Goal: Task Accomplishment & Management: Use online tool/utility

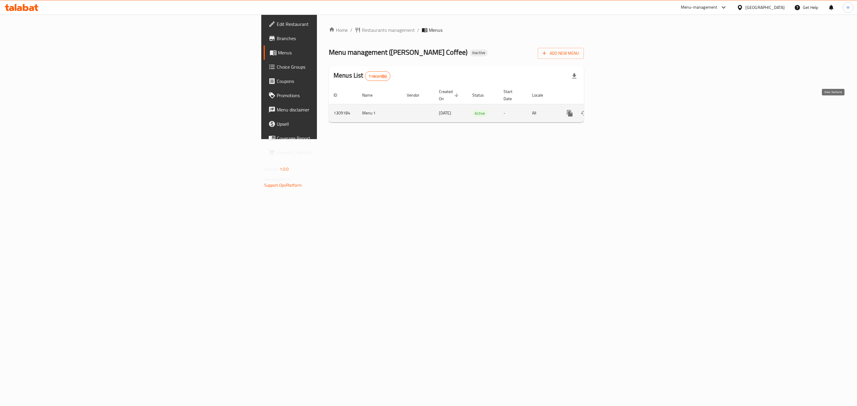
click at [616, 110] on icon "enhanced table" at bounding box center [612, 113] width 7 height 7
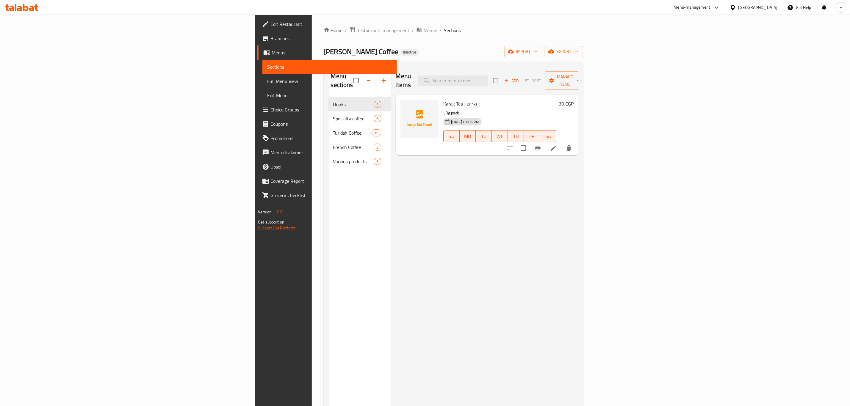
click at [262, 75] on link "Full Menu View" at bounding box center [329, 81] width 134 height 14
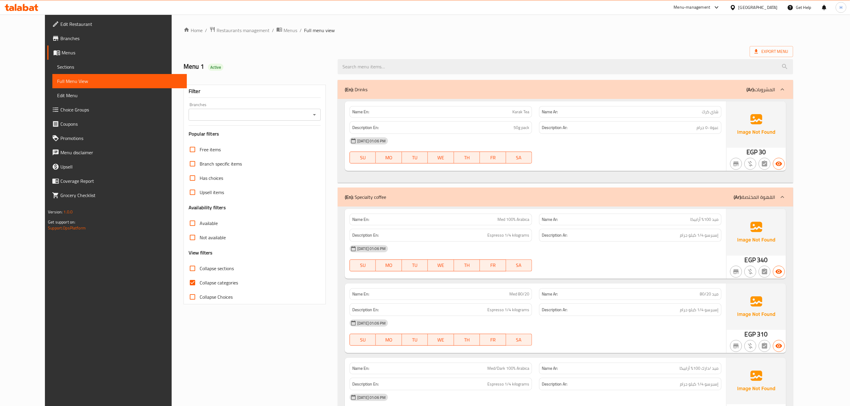
click at [311, 117] on icon "Open" at bounding box center [314, 114] width 7 height 7
click at [299, 137] on li "[PERSON_NAME] Coffee, [DATE]" at bounding box center [234, 140] width 151 height 11
type input "[PERSON_NAME] Coffee, [DATE]"
click at [185, 284] on input "Collapse categories" at bounding box center [192, 283] width 14 height 14
checkbox input "false"
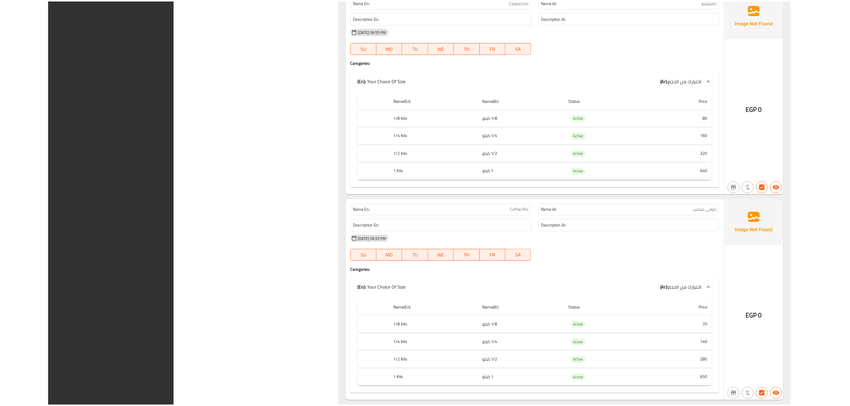
scroll to position [3712, 0]
